Goal: Task Accomplishment & Management: Manage account settings

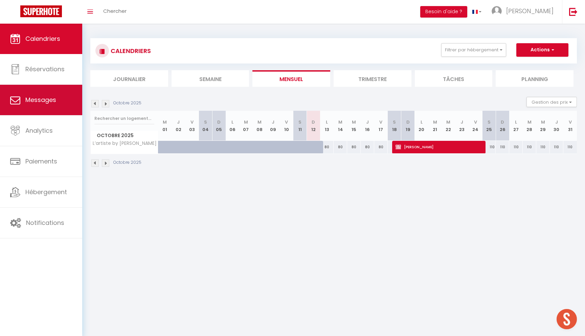
click at [49, 113] on link "Messages" at bounding box center [41, 100] width 82 height 30
select select "message"
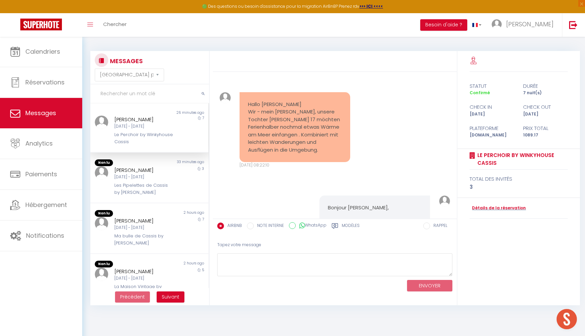
scroll to position [1603, 0]
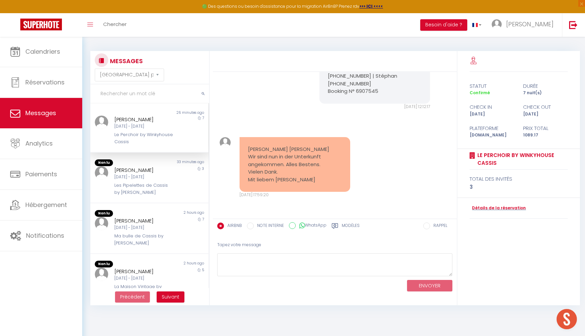
click at [347, 225] on label "Modèles" at bounding box center [351, 227] width 18 height 8
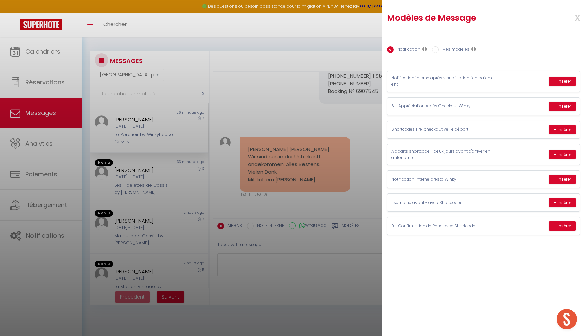
click at [456, 50] on label "Mes modèles" at bounding box center [454, 49] width 30 height 7
click at [439, 50] on input "Mes modèles" at bounding box center [435, 49] width 7 height 7
radio input "true"
radio input "false"
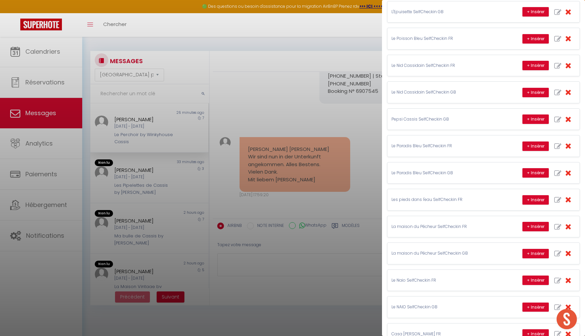
scroll to position [189, 0]
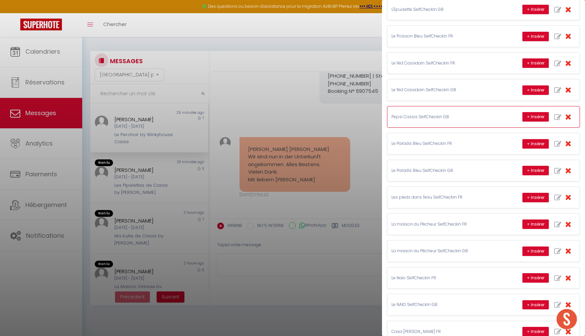
click at [557, 115] on icon "button" at bounding box center [557, 117] width 7 height 7
type input "Pepsi Cassis SelfCheckin GB"
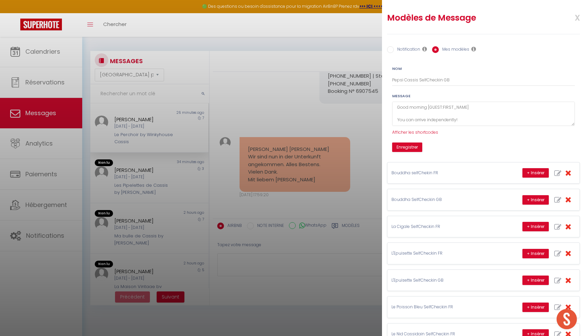
scroll to position [0, 0]
click at [492, 108] on textarea "Good morning [GUEST:FIRST_NAME] You can arrive independently! When you arrive a…" at bounding box center [483, 114] width 183 height 25
click at [580, 152] on div "Nom Pepsi Cassis SelfCheckin GB Message Good morning [GUEST:FIRST_NAME] You can…" at bounding box center [483, 107] width 200 height 92
click at [508, 126] on textarea "Good morning [GUEST:FIRST_NAME] You can arrive independently! When you arrive a…" at bounding box center [483, 114] width 183 height 25
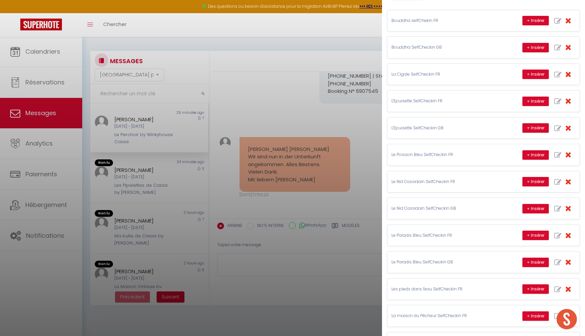
scroll to position [153, 0]
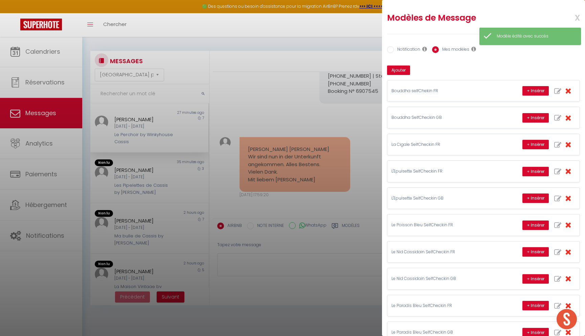
scroll to position [0, 0]
click at [400, 69] on button "Ajouter" at bounding box center [398, 70] width 23 height 9
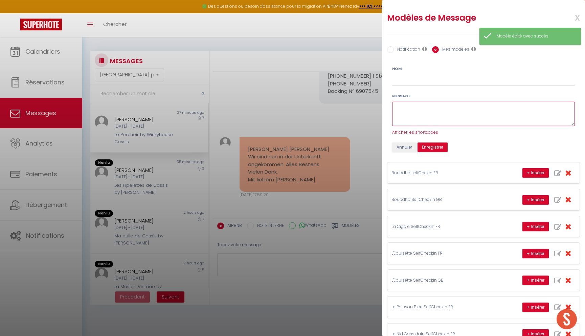
click at [415, 116] on textarea at bounding box center [483, 114] width 183 height 25
paste textarea "Good morning [GUEST:FIRST_NAME] You can arrive independently! When you arrive a…"
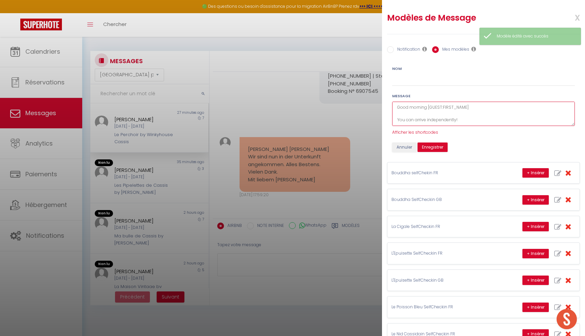
type textarea "Good morning [GUEST:FIRST_NAME] You can arrive independently! When you arrive a…"
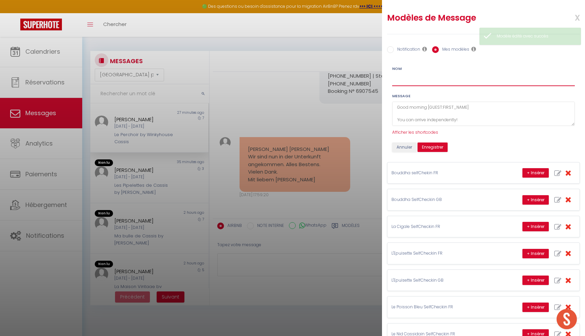
click at [422, 80] on input "Nom" at bounding box center [483, 80] width 183 height 12
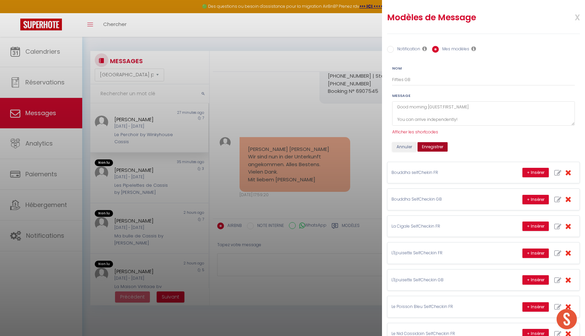
click at [430, 152] on button "Enregistrer" at bounding box center [432, 146] width 30 height 9
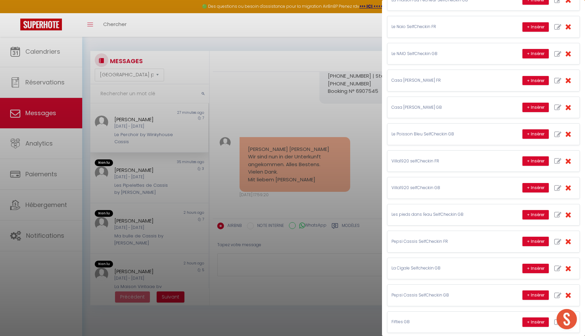
scroll to position [414, 0]
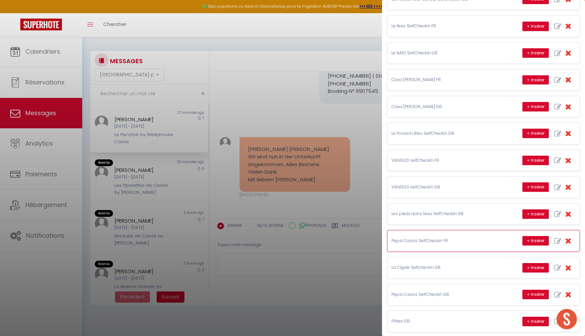
click at [458, 238] on p "Pepsi Cassis SelfCheckin FR" at bounding box center [441, 241] width 101 height 6
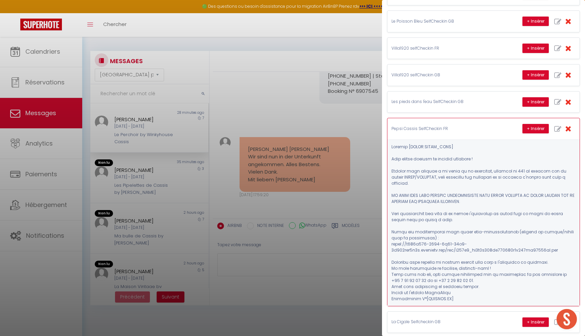
scroll to position [527, 0]
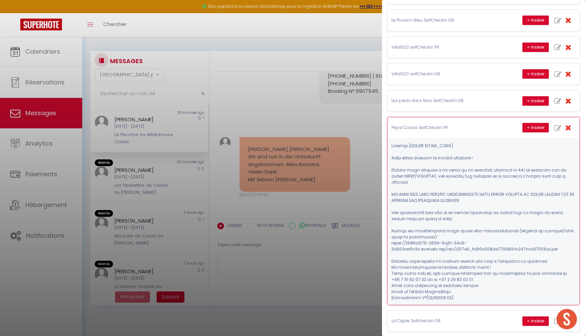
drag, startPoint x: 452, startPoint y: 288, endPoint x: 427, endPoint y: 251, distance: 45.2
click at [427, 251] on pre at bounding box center [483, 222] width 184 height 158
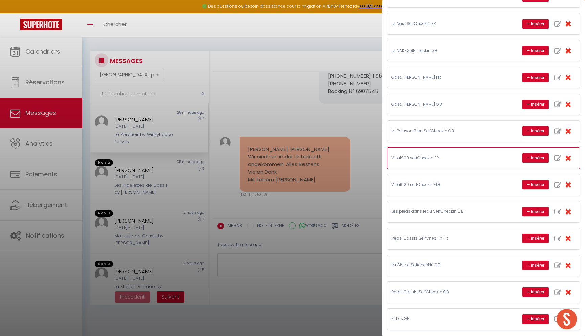
scroll to position [416, 0]
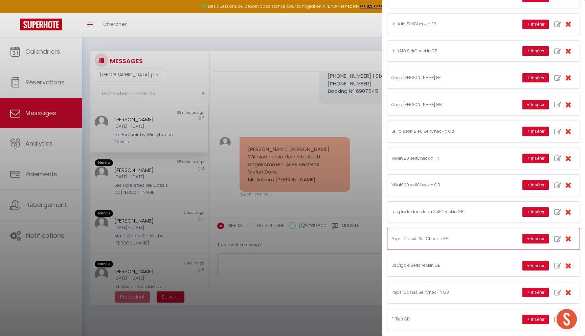
click at [558, 237] on icon "button" at bounding box center [557, 239] width 7 height 7
type input "Pepsi Cassis SelfCheckin FR"
type textarea "Loremip [DOLOR:SITAM_CONS] Adip elitse doeiusm te incidid utlabore ! Etdolor ma…"
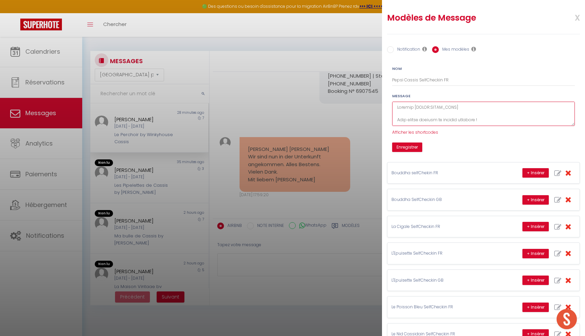
scroll to position [2, 0]
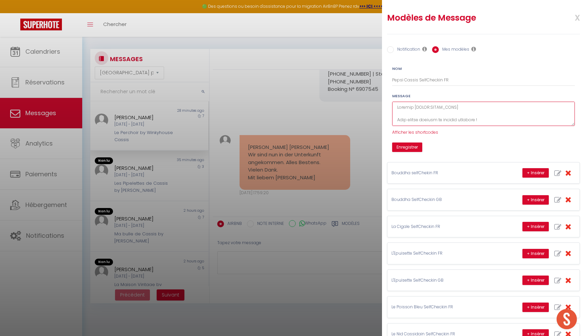
drag, startPoint x: 460, startPoint y: 260, endPoint x: 416, endPoint y: 127, distance: 139.4
click at [416, 126] on textarea at bounding box center [483, 114] width 183 height 25
click at [405, 152] on button "Enregistrer" at bounding box center [407, 147] width 30 height 9
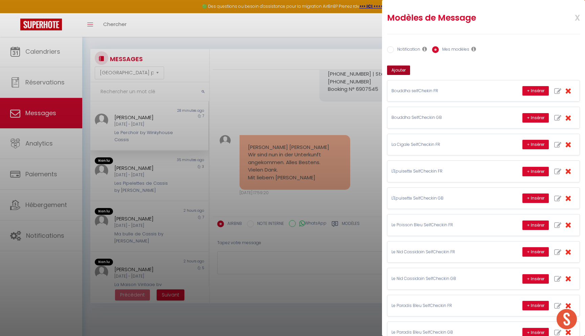
click at [396, 70] on button "Ajouter" at bounding box center [398, 70] width 23 height 9
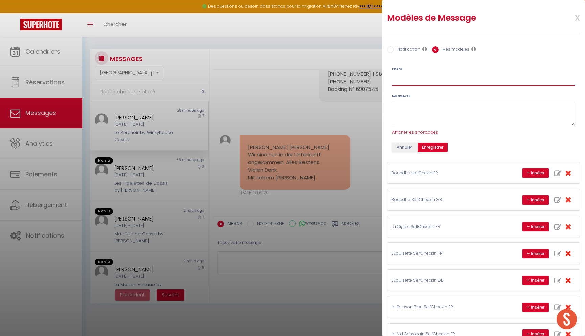
click at [406, 80] on input "Nom" at bounding box center [483, 80] width 183 height 12
type input "Fifties FR"
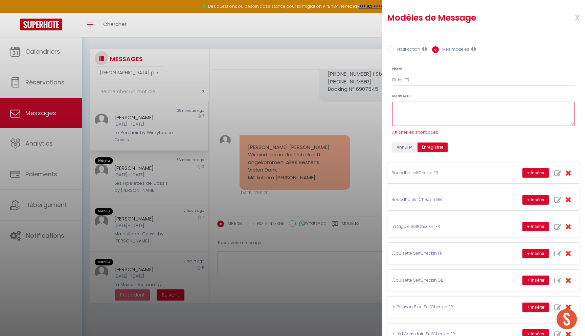
click at [425, 116] on textarea at bounding box center [483, 114] width 183 height 25
paste textarea "Loremip [DOLOR:SITAM_CONS] Adip elitse doeiusm te incidid utlabore ! Etdolor ma…"
type textarea "Loremip [DOLOR:SITAM_CONS] Adip elitse doeiusm te incidid utlabore ! Etdolor ma…"
click at [437, 152] on button "Enregistrer" at bounding box center [432, 147] width 30 height 9
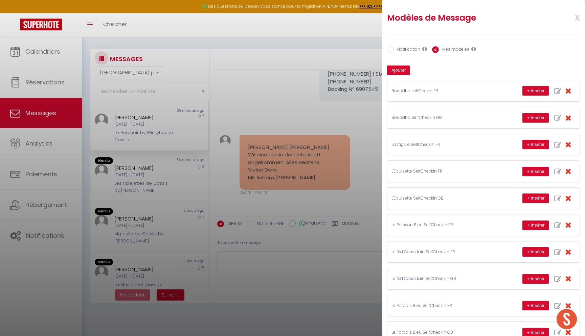
click at [577, 18] on span "x" at bounding box center [568, 17] width 21 height 16
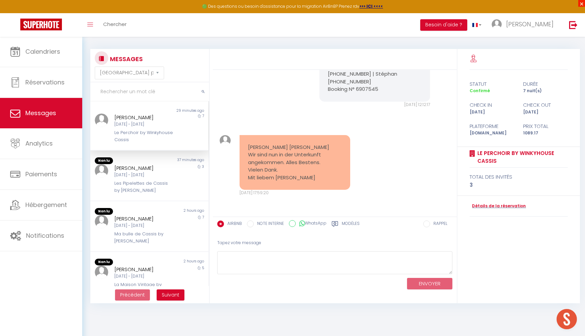
click at [581, 4] on span "×" at bounding box center [581, 3] width 7 height 7
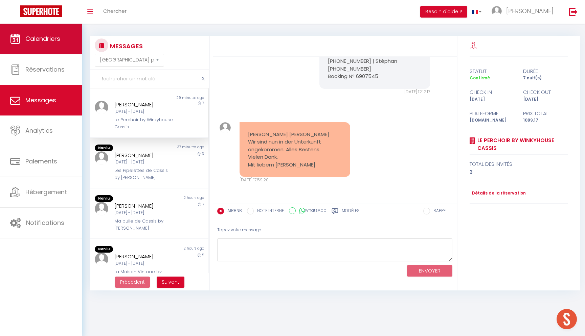
click at [59, 41] on span "Calendriers" at bounding box center [42, 38] width 35 height 8
